Goal: Task Accomplishment & Management: Complete application form

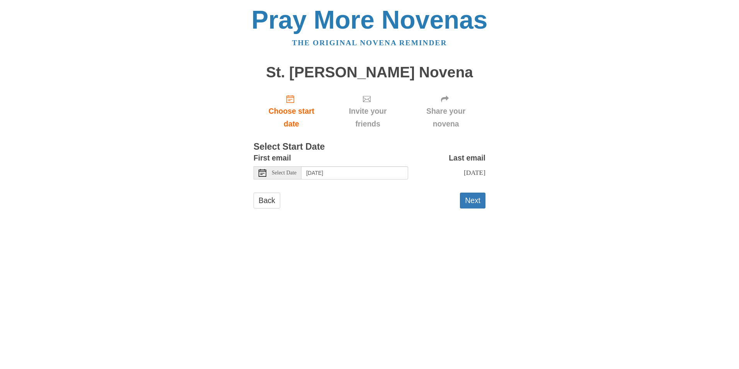
click at [259, 171] on icon at bounding box center [263, 173] width 8 height 8
click at [473, 207] on button "Next" at bounding box center [473, 201] width 26 height 16
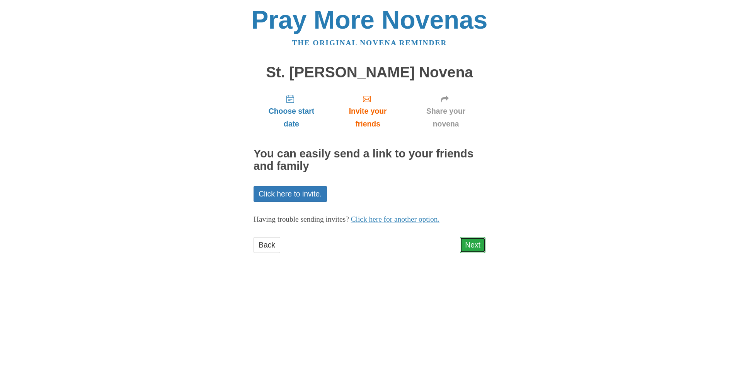
click at [476, 242] on link "Next" at bounding box center [473, 245] width 26 height 16
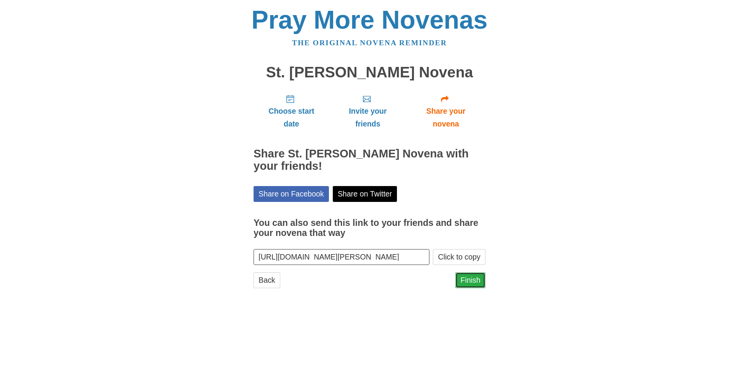
click at [464, 274] on link "Finish" at bounding box center [471, 280] width 30 height 16
